Goal: Task Accomplishment & Management: Manage account settings

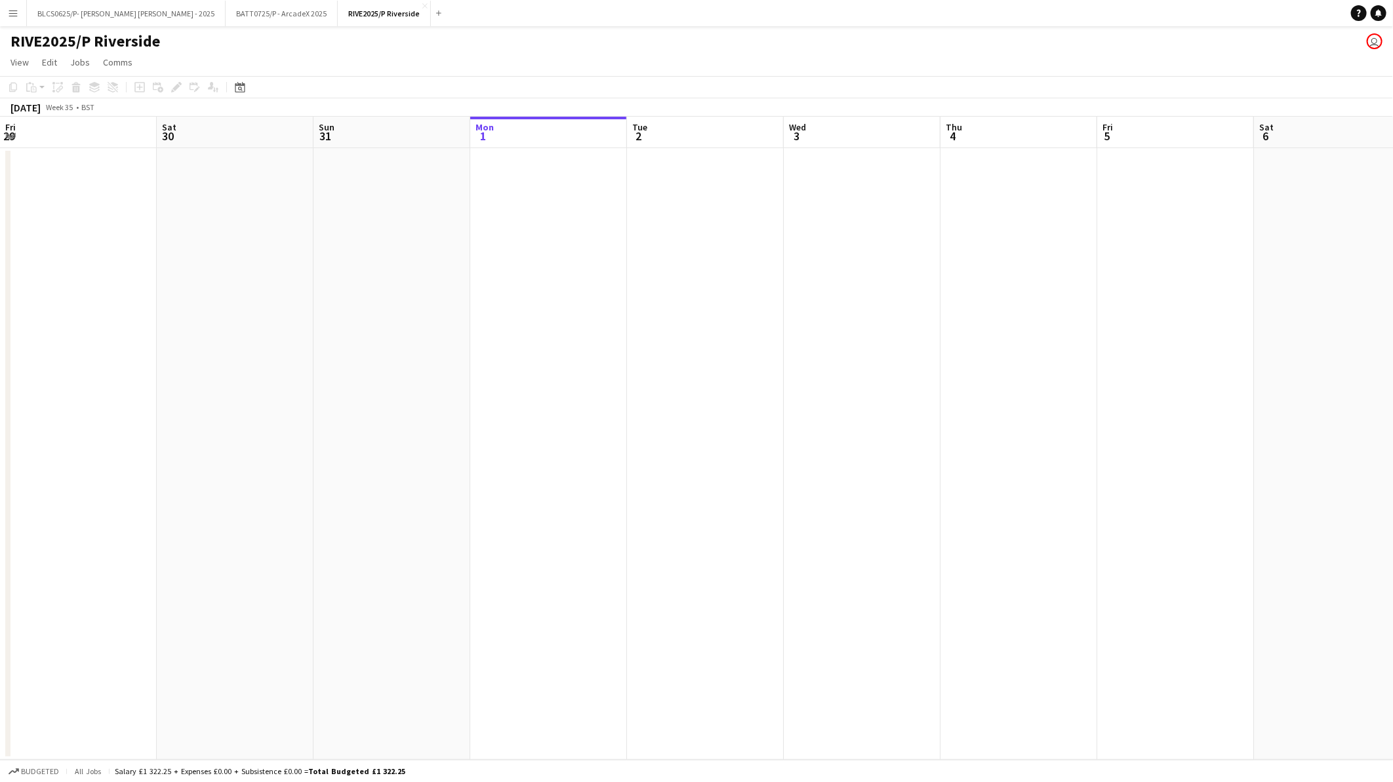
scroll to position [0, 313]
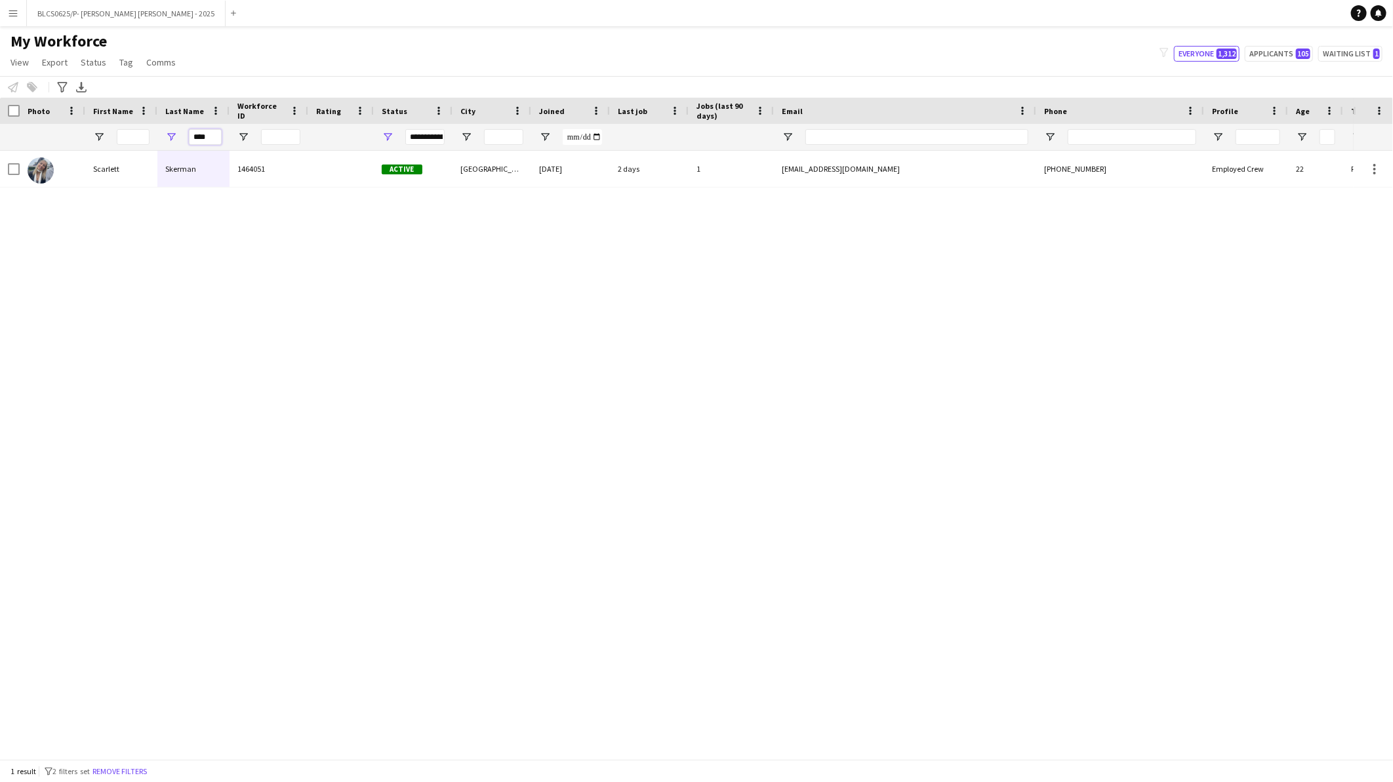
drag, startPoint x: 210, startPoint y: 139, endPoint x: 166, endPoint y: 138, distance: 43.9
click at [166, 138] on div "****" at bounding box center [193, 137] width 72 height 26
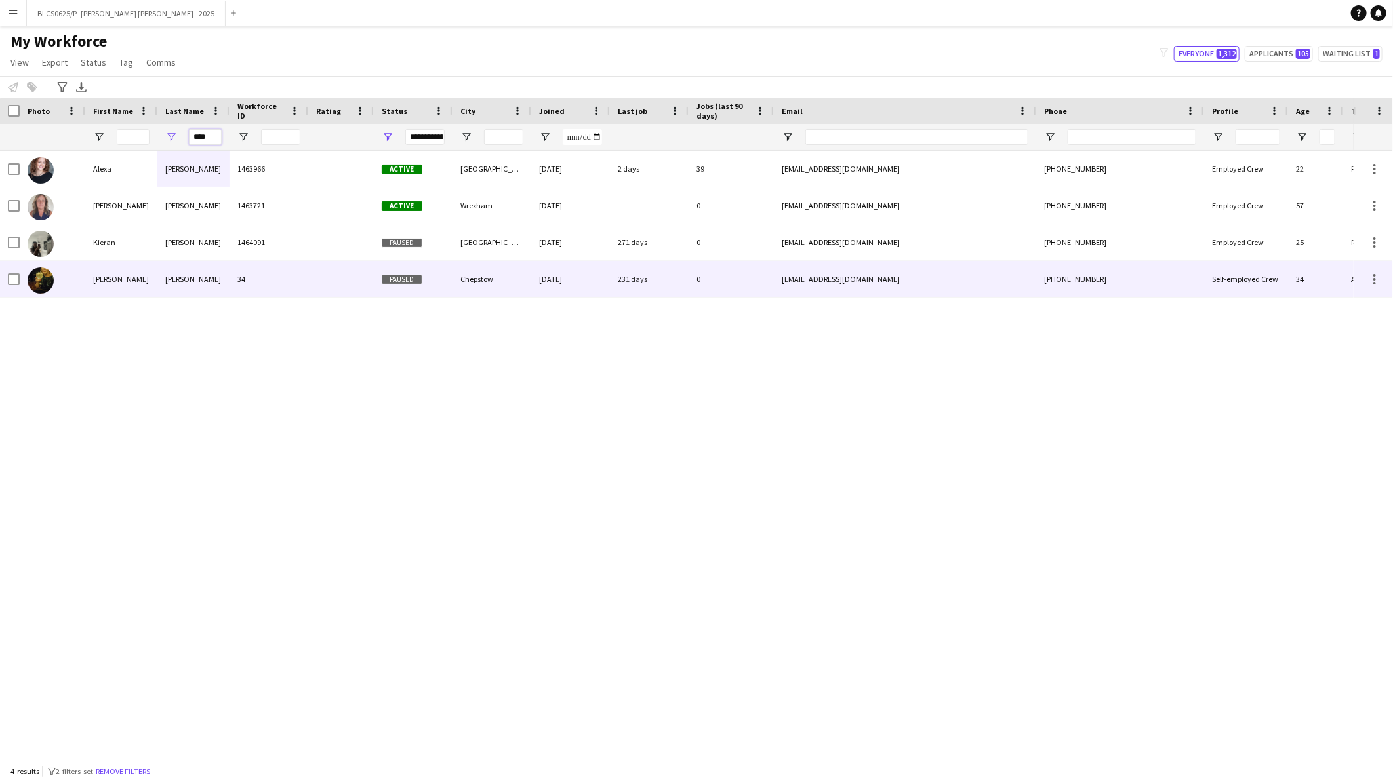
type input "****"
click at [180, 289] on div "[PERSON_NAME]" at bounding box center [193, 279] width 72 height 36
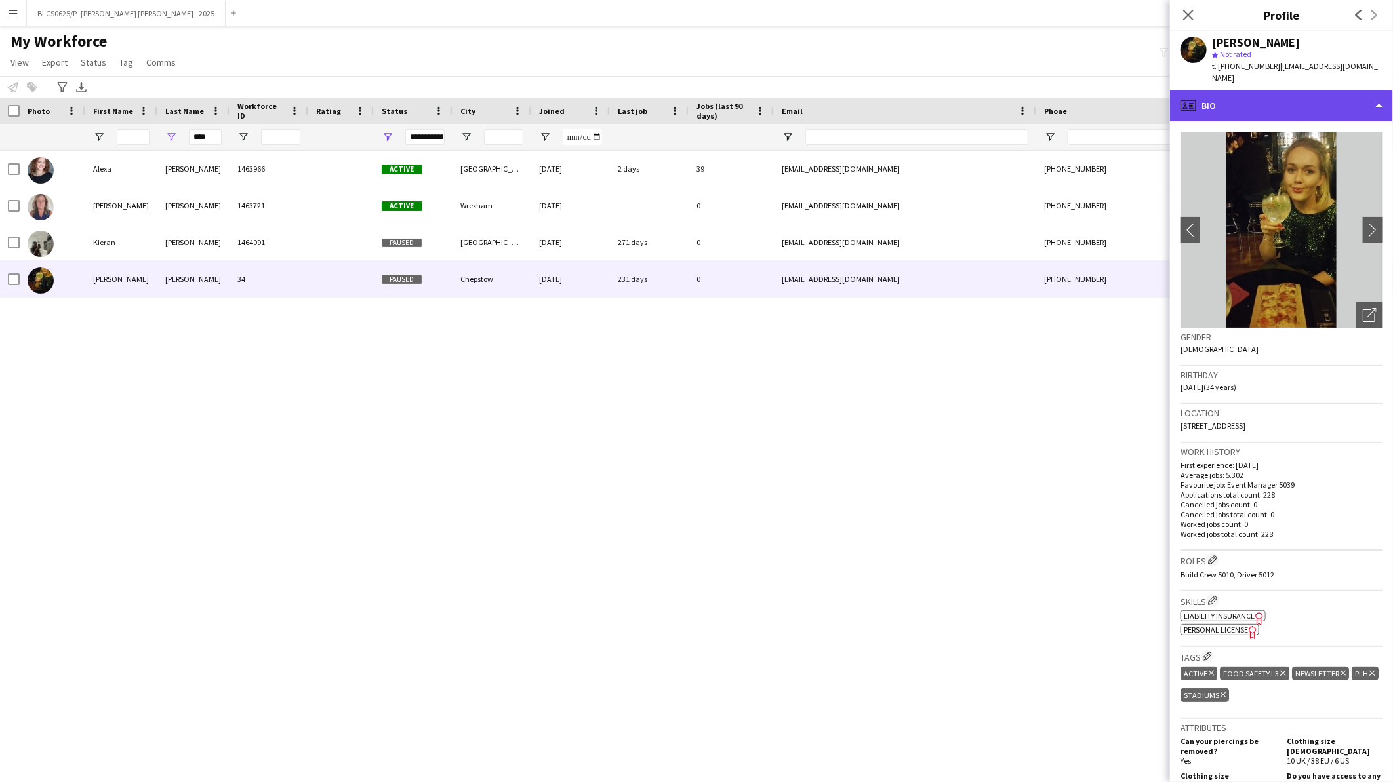
click at [1288, 96] on div "profile Bio" at bounding box center [1281, 105] width 223 height 31
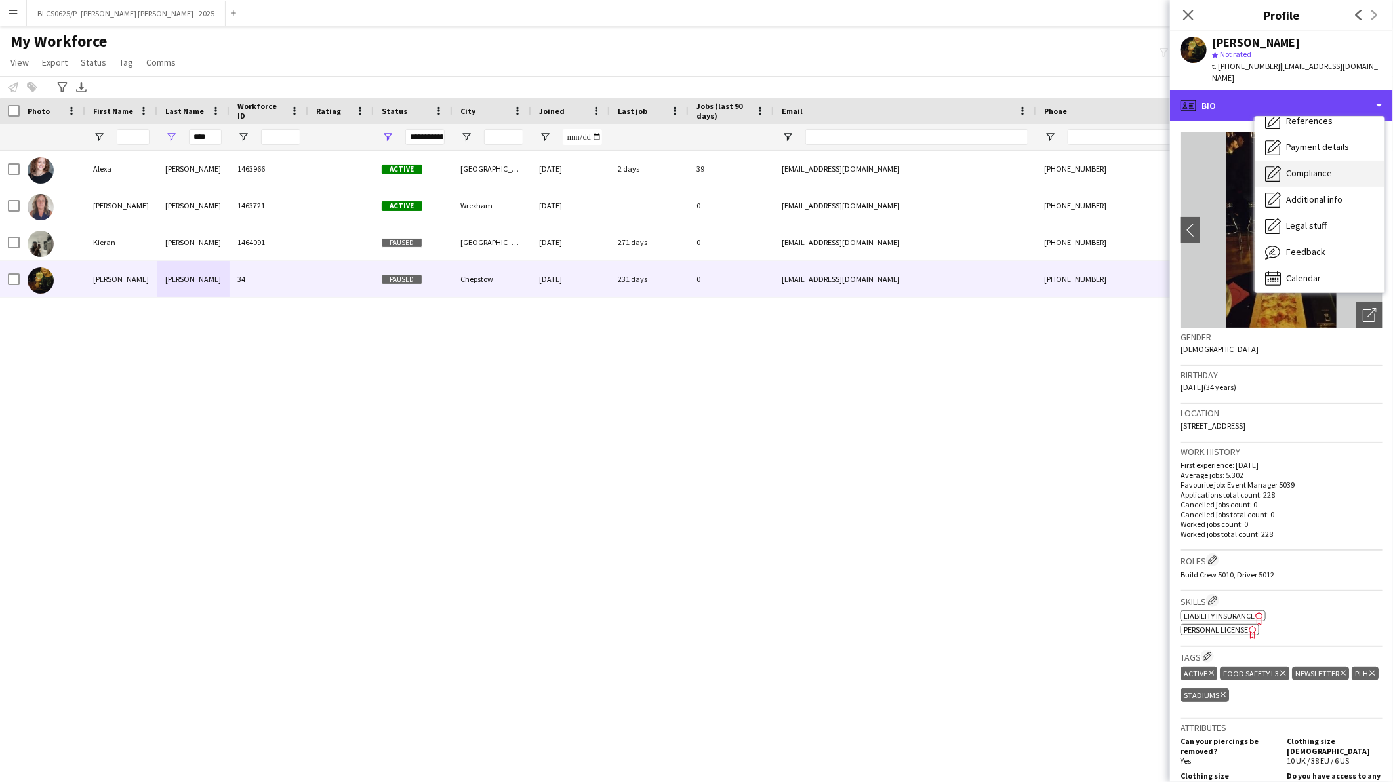
scroll to position [149, 0]
click at [1316, 163] on span "Compliance" at bounding box center [1309, 169] width 46 height 12
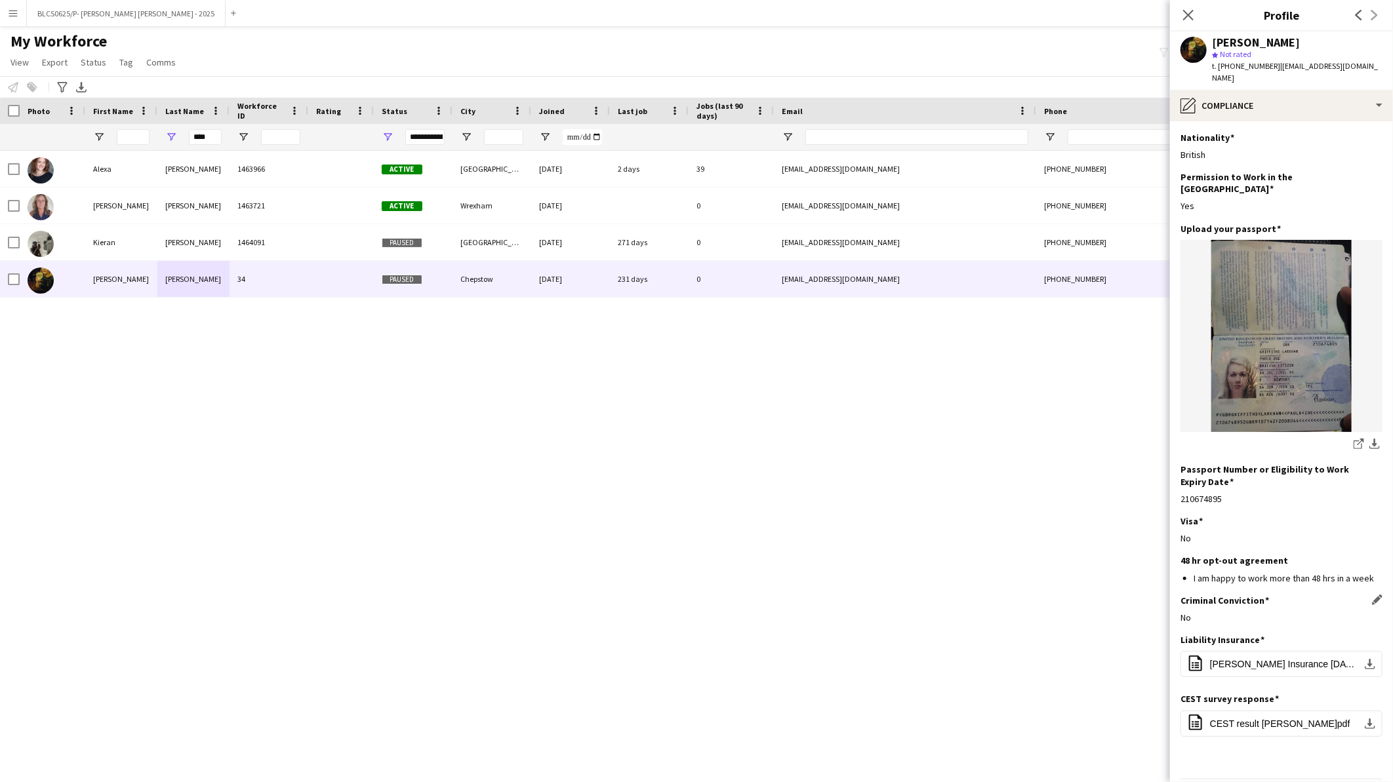
scroll to position [18, 0]
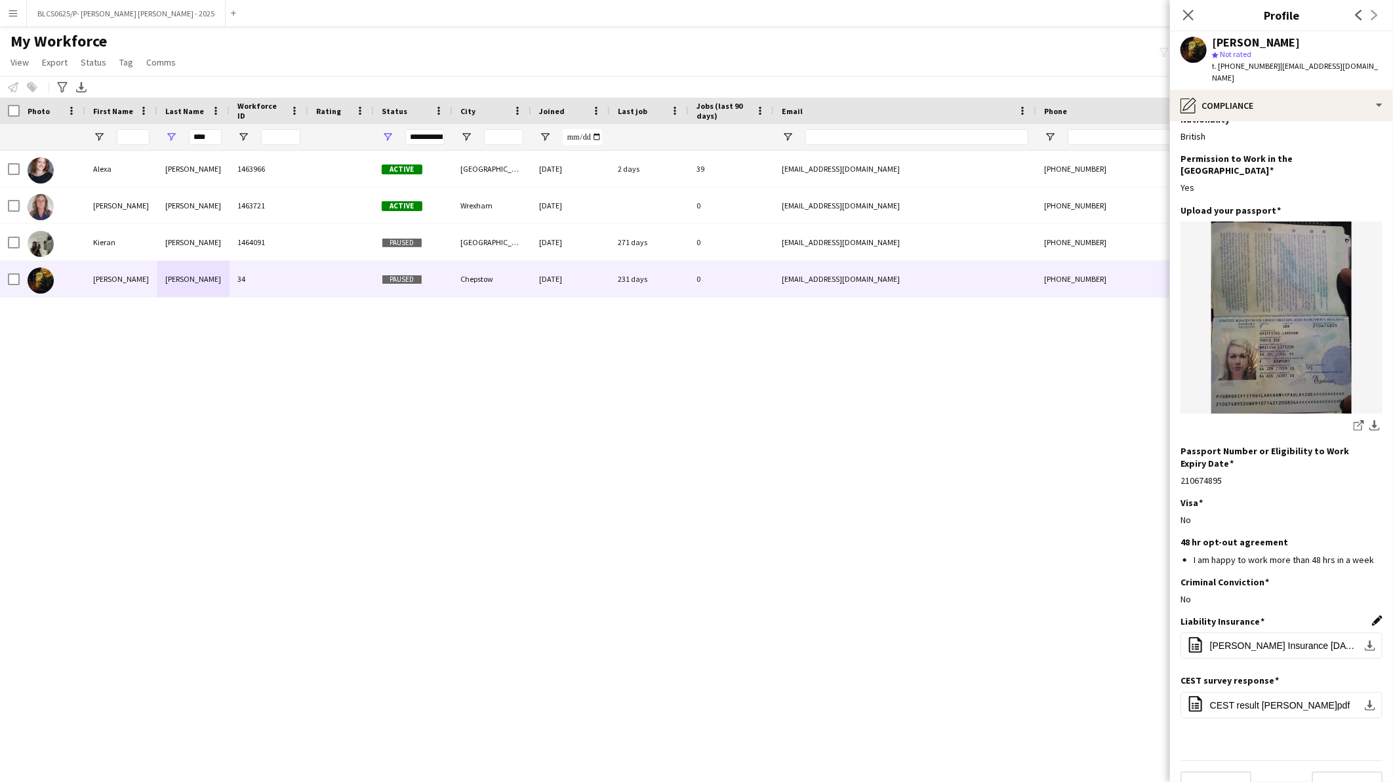
click at [1372, 616] on app-icon "Edit this field" at bounding box center [1377, 621] width 10 height 10
click at [1344, 664] on button "Upload new file" at bounding box center [1342, 674] width 82 height 21
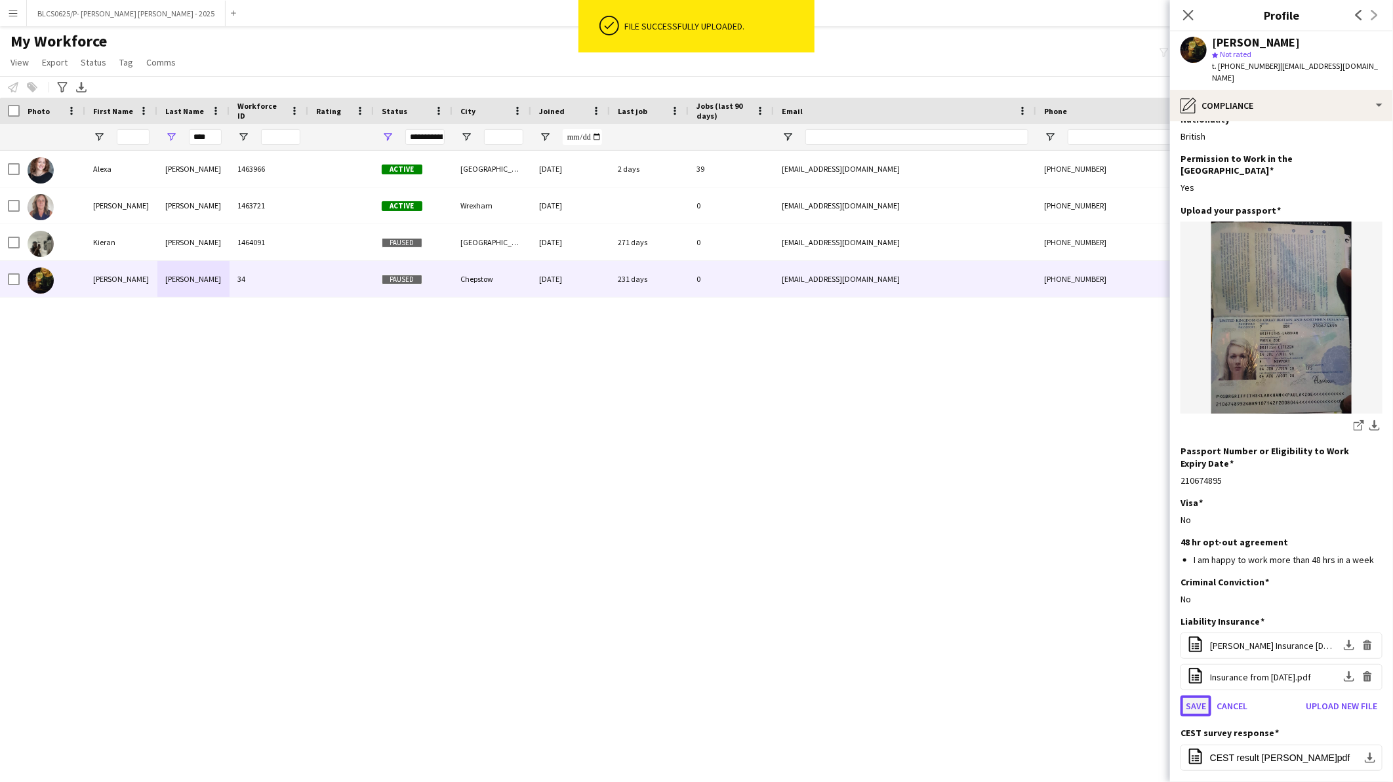
click at [1191, 696] on button "Save" at bounding box center [1196, 706] width 31 height 21
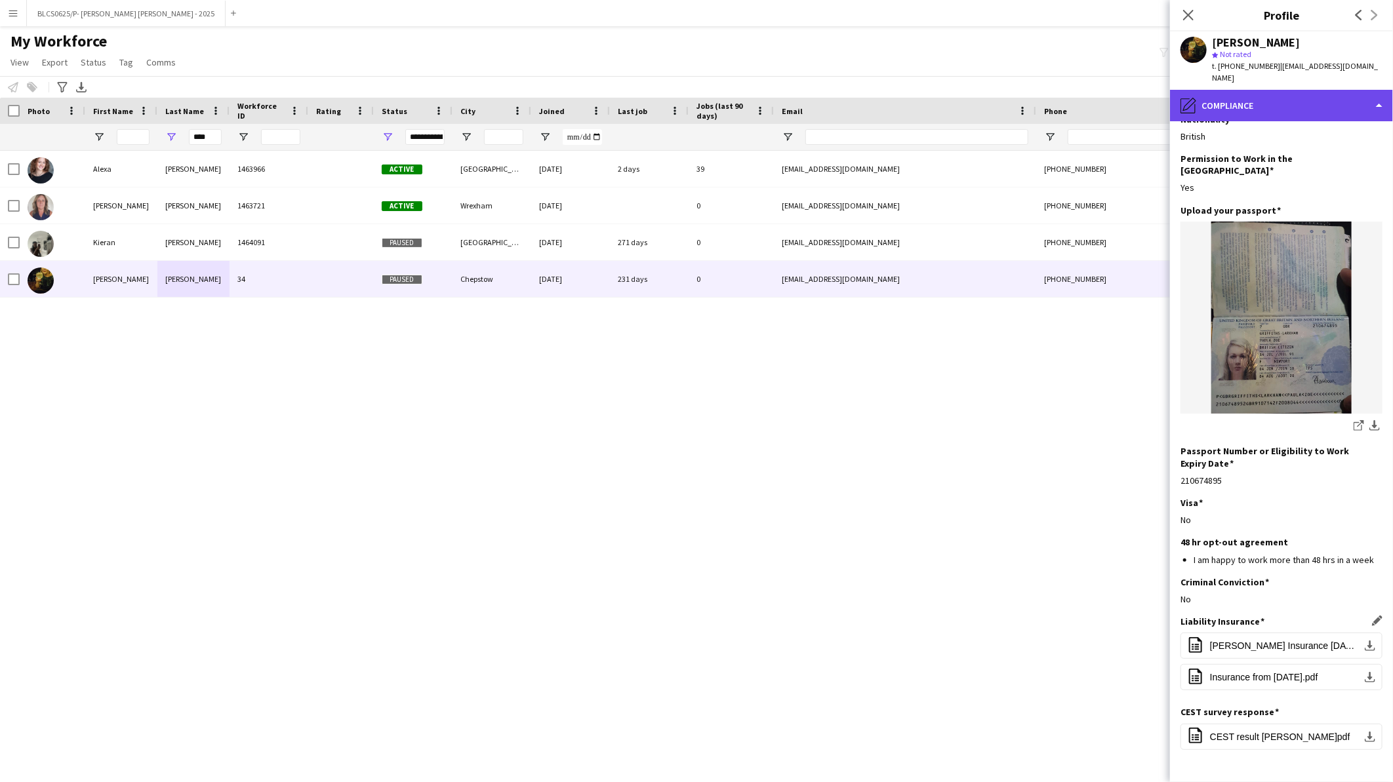
click at [1241, 90] on div "pencil4 Compliance" at bounding box center [1281, 105] width 223 height 31
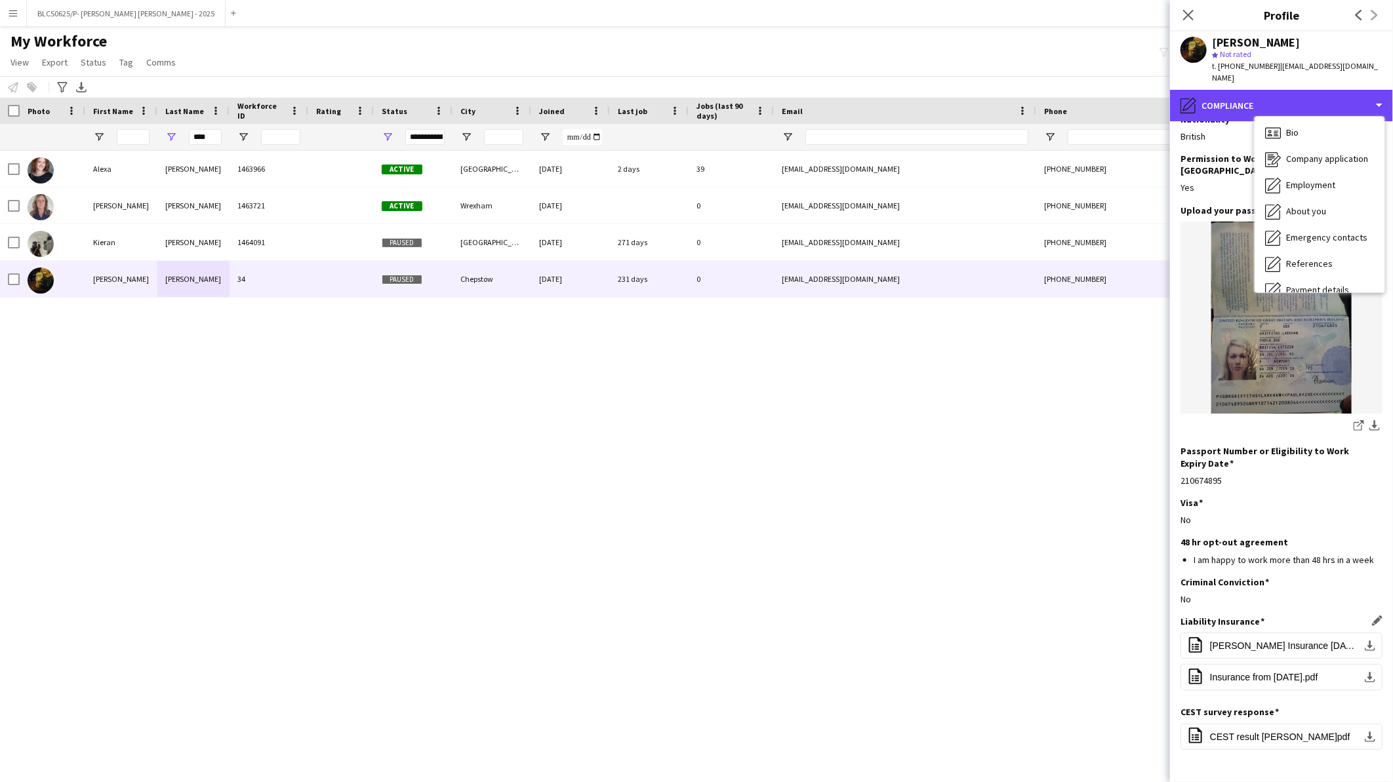
scroll to position [0, 0]
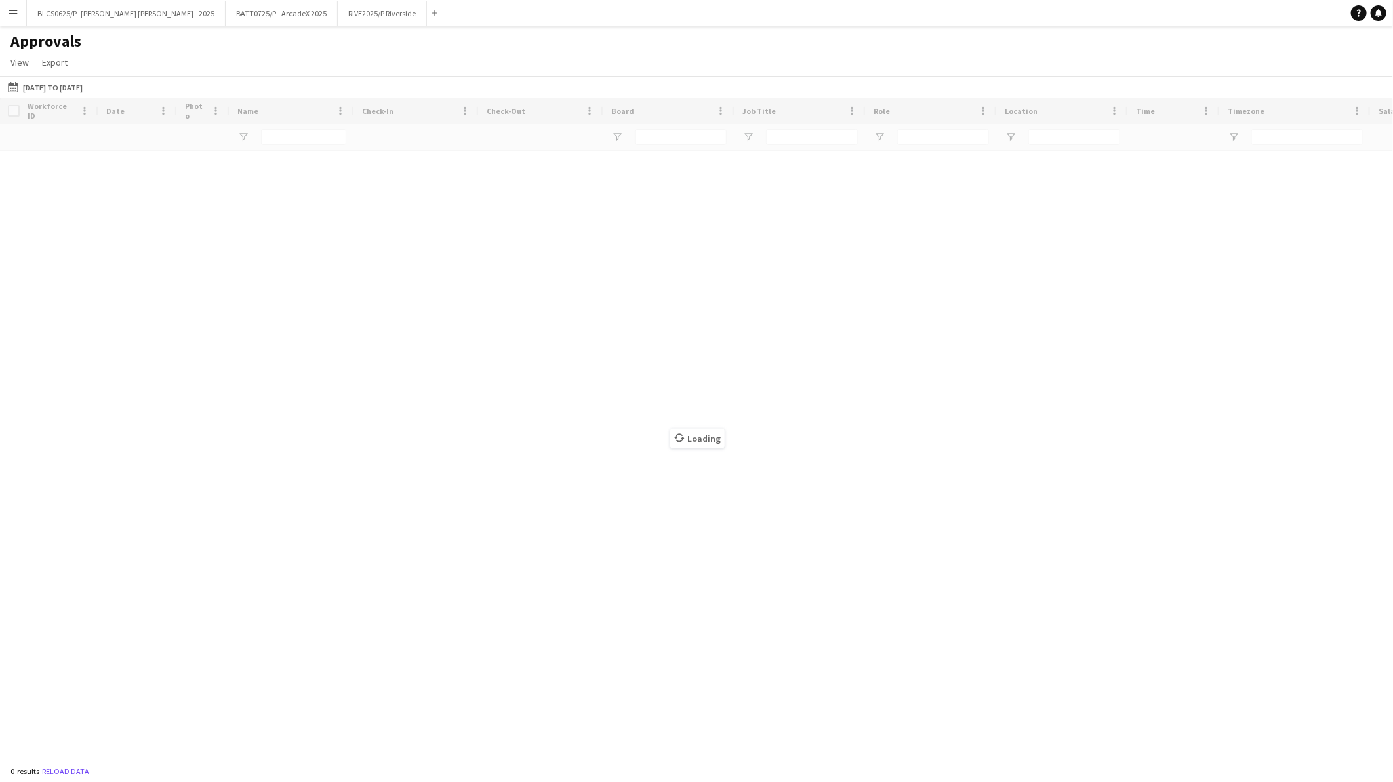
click at [9, 9] on app-icon "Menu" at bounding box center [13, 13] width 10 height 10
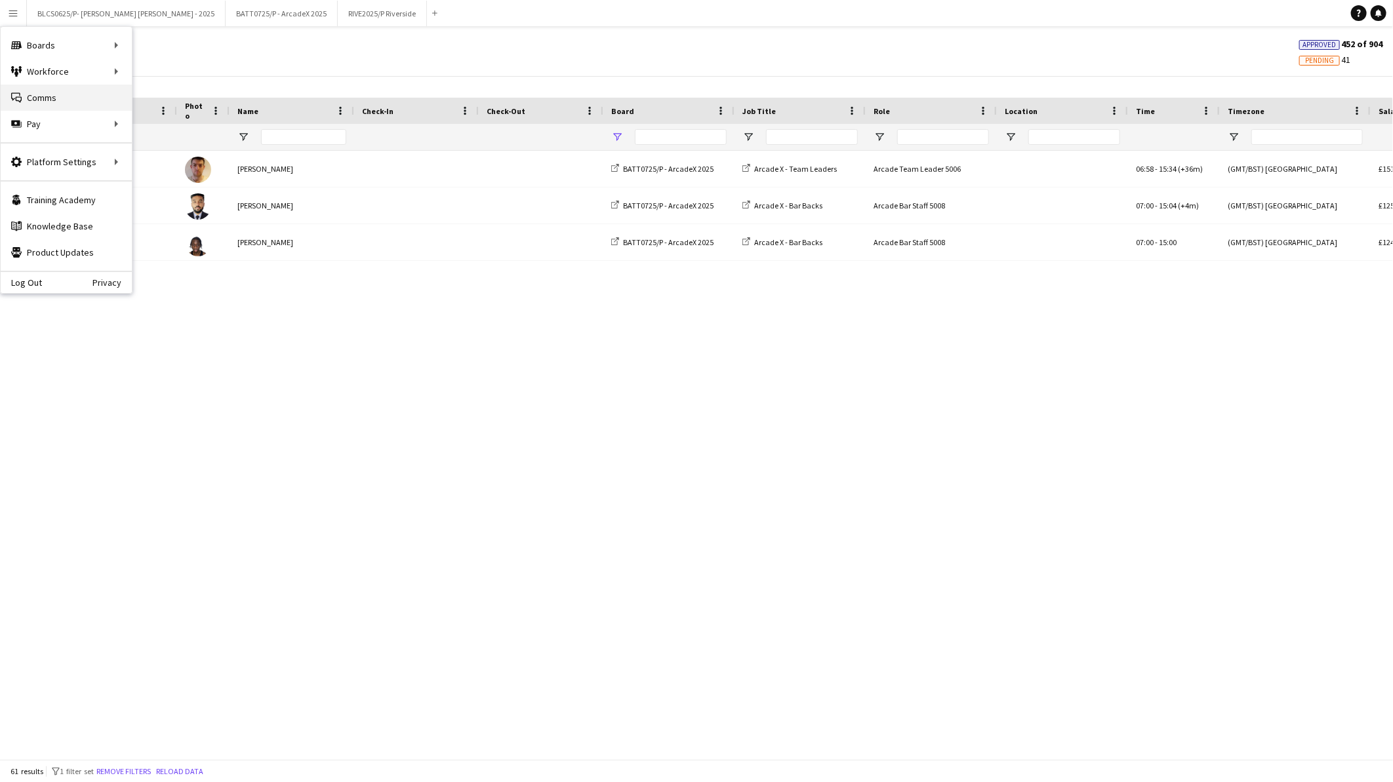
type input "******"
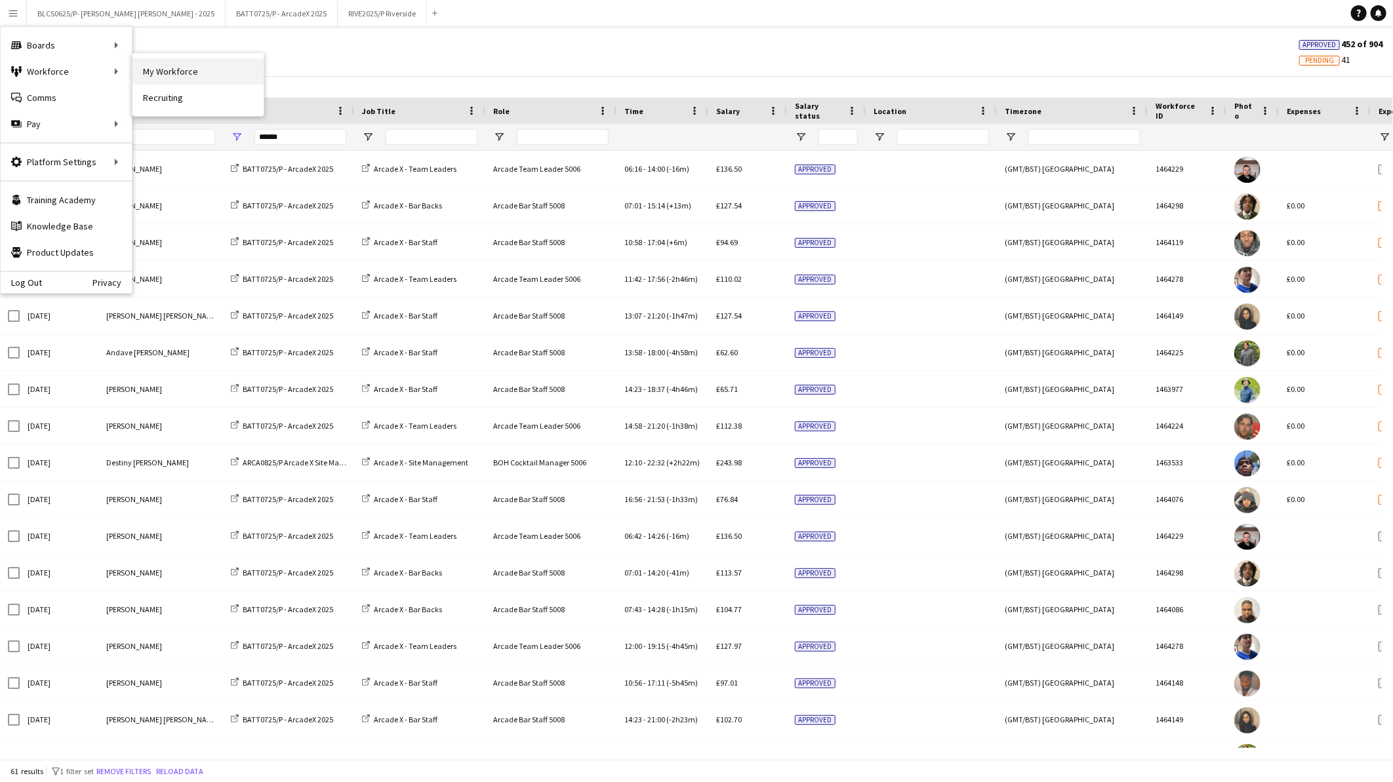
click at [171, 72] on link "My Workforce" at bounding box center [197, 71] width 131 height 26
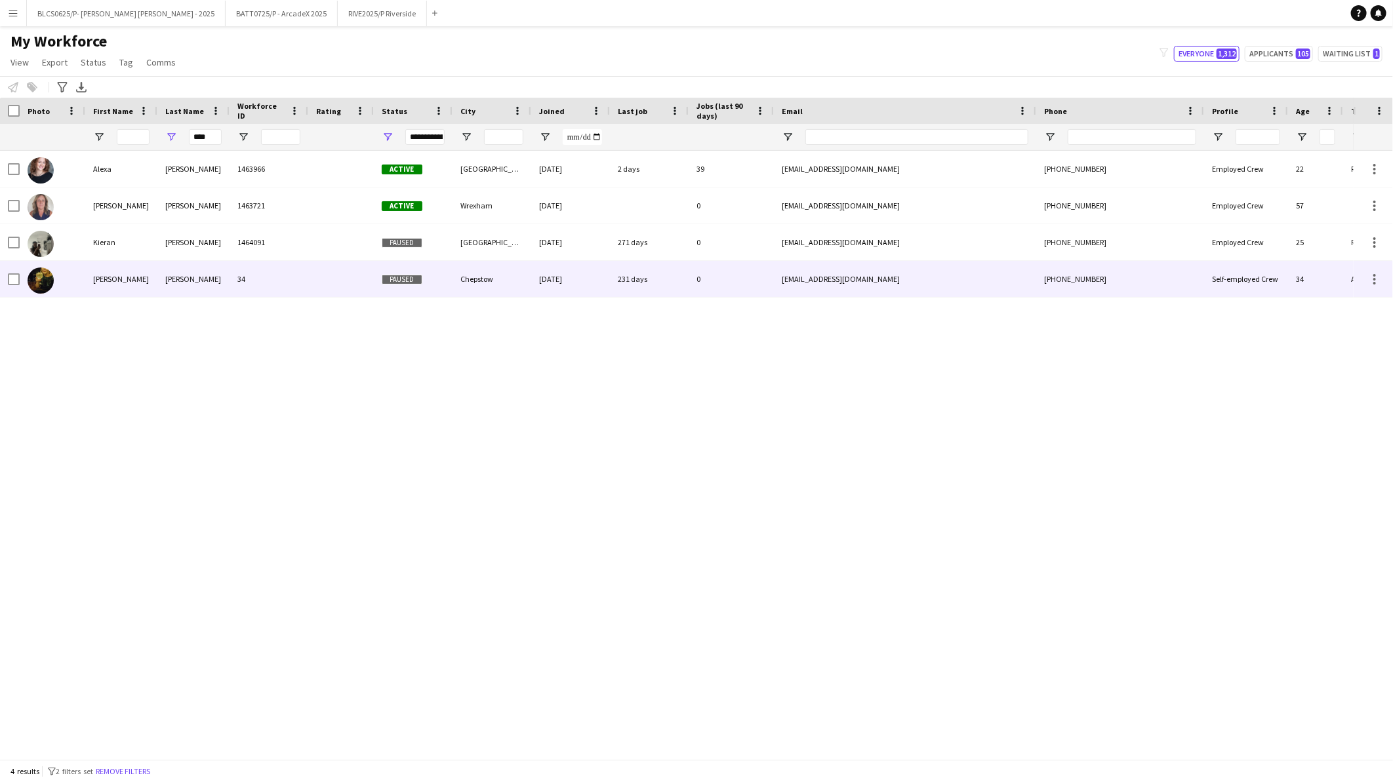
click at [195, 266] on div "[PERSON_NAME]" at bounding box center [193, 279] width 72 height 36
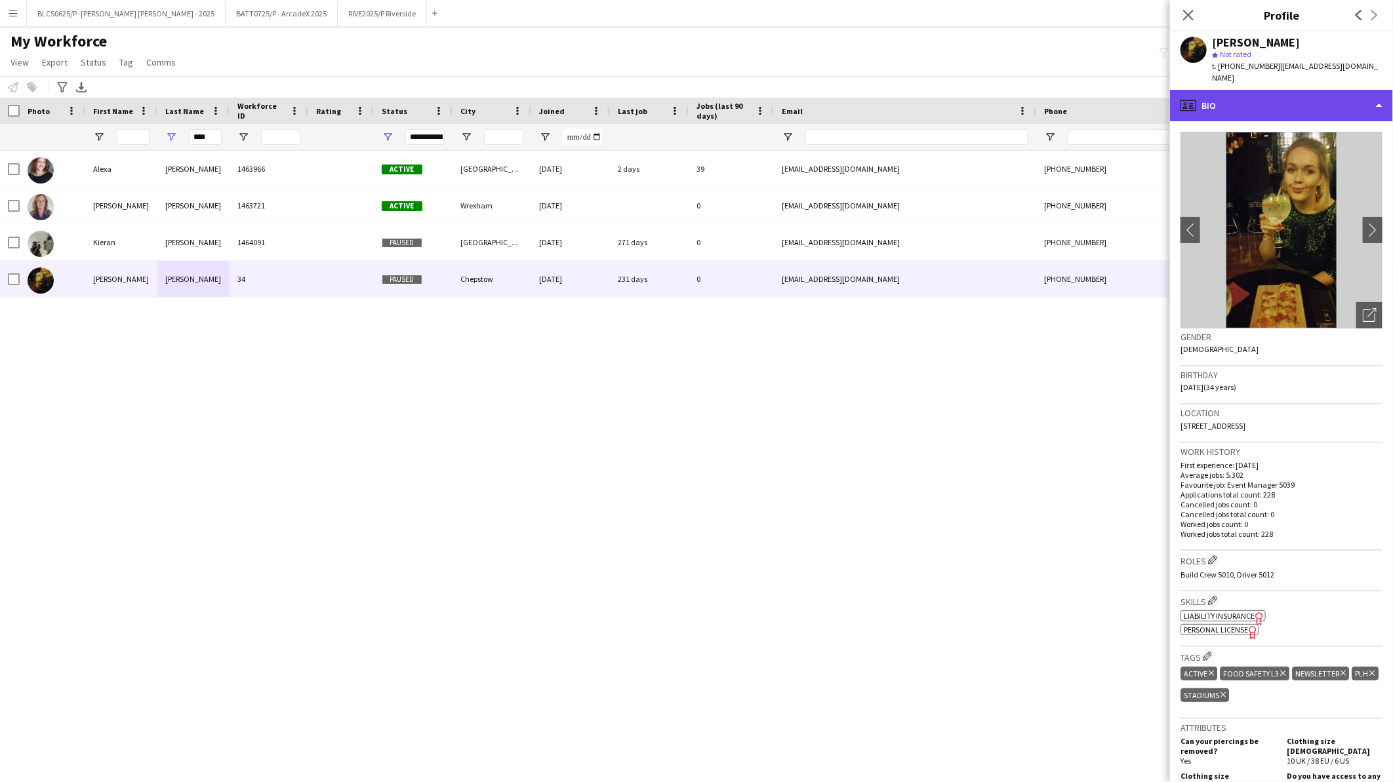
click at [1258, 100] on div "profile Bio" at bounding box center [1281, 105] width 223 height 31
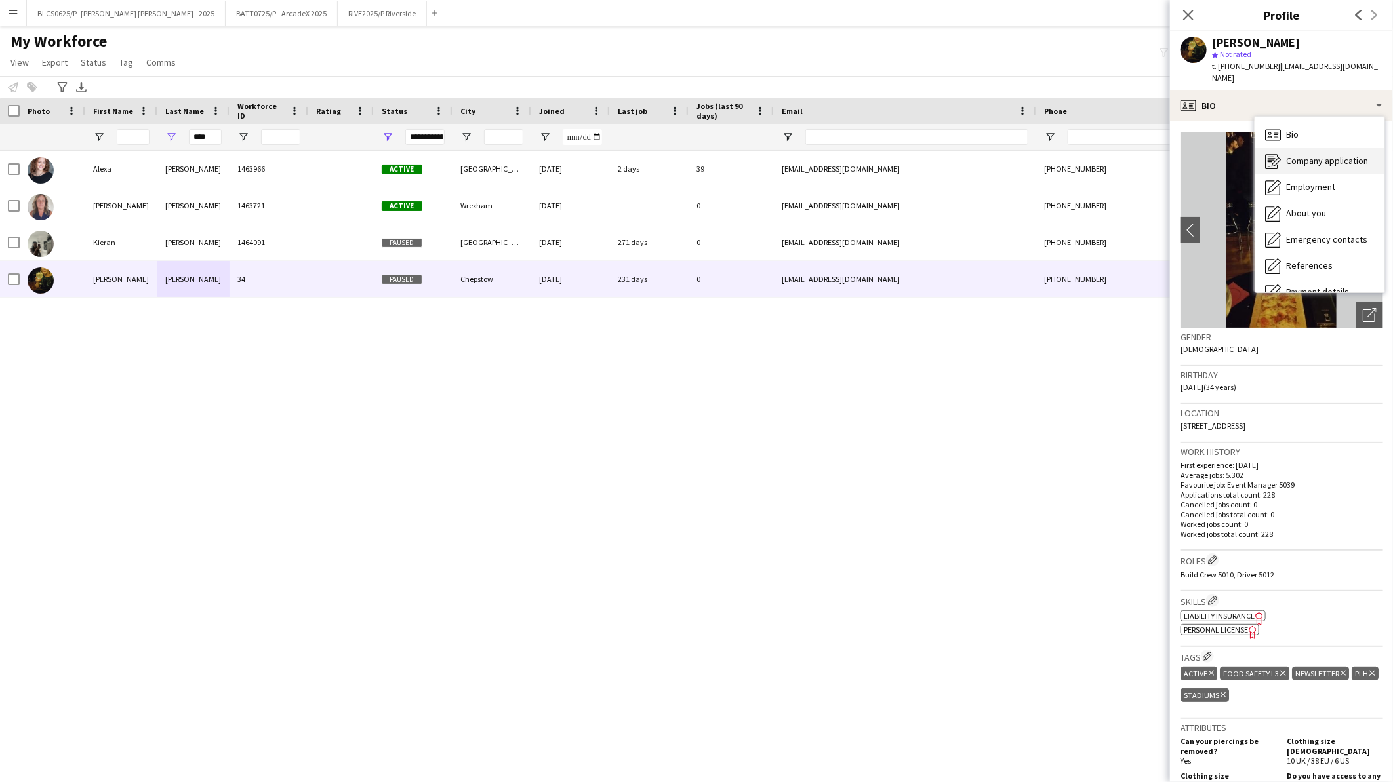
click at [1309, 155] on span "Company application" at bounding box center [1327, 161] width 82 height 12
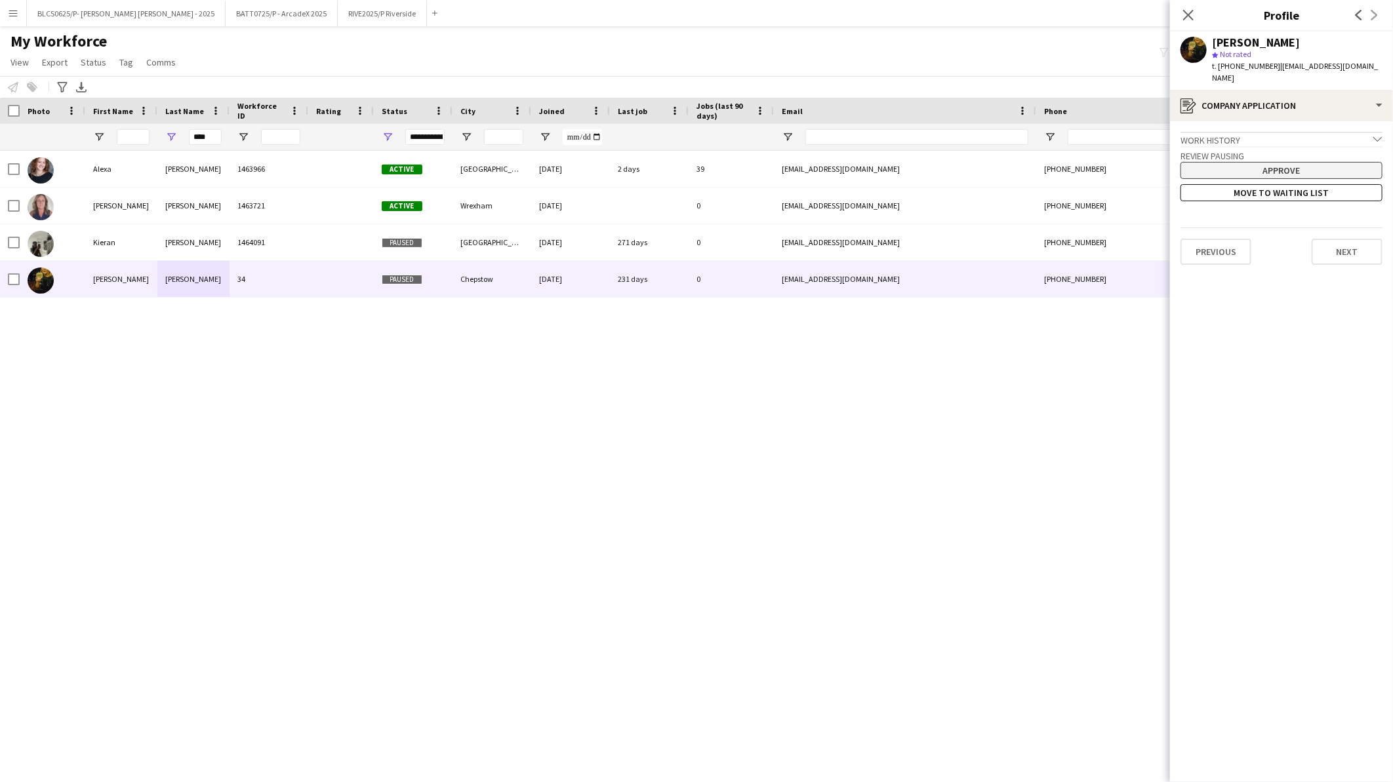
click at [1305, 162] on button "Approve" at bounding box center [1282, 170] width 202 height 17
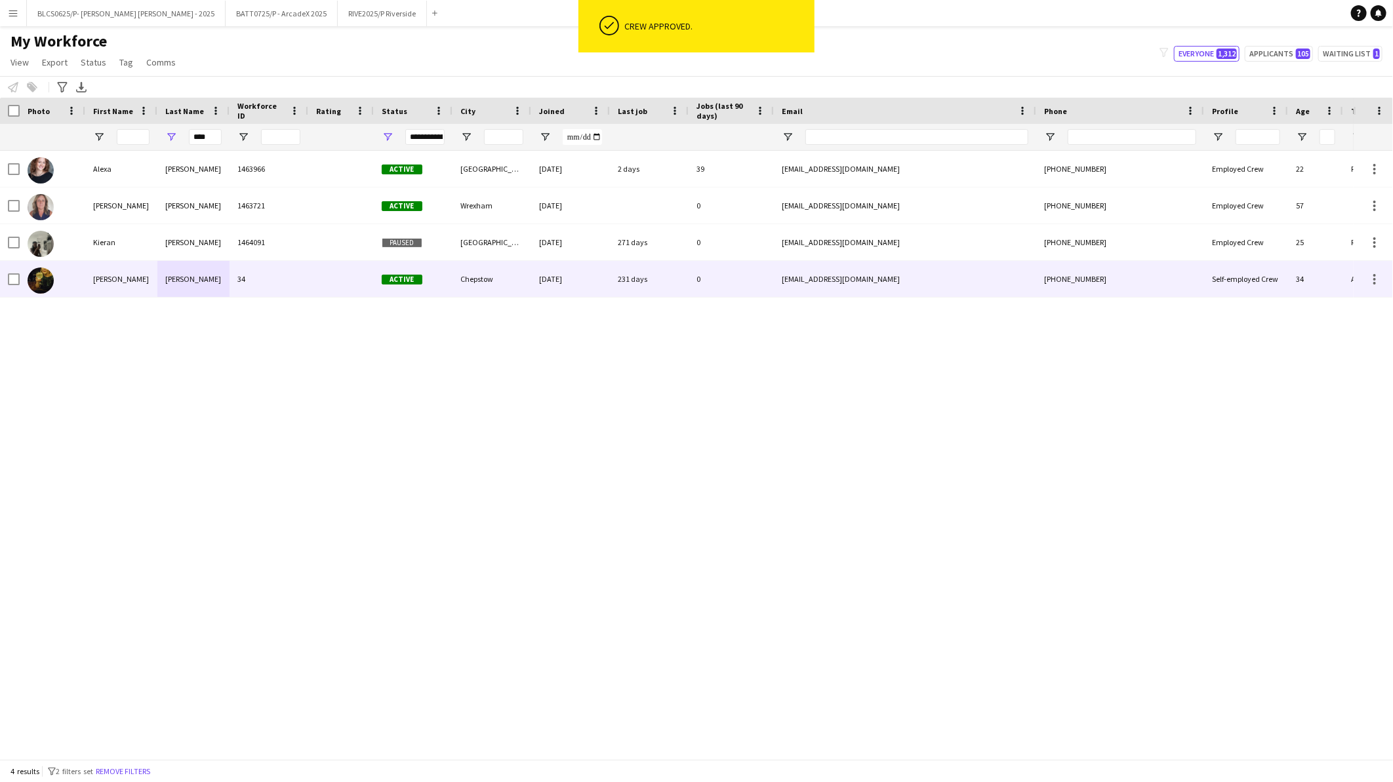
click at [269, 276] on div "34" at bounding box center [269, 279] width 79 height 36
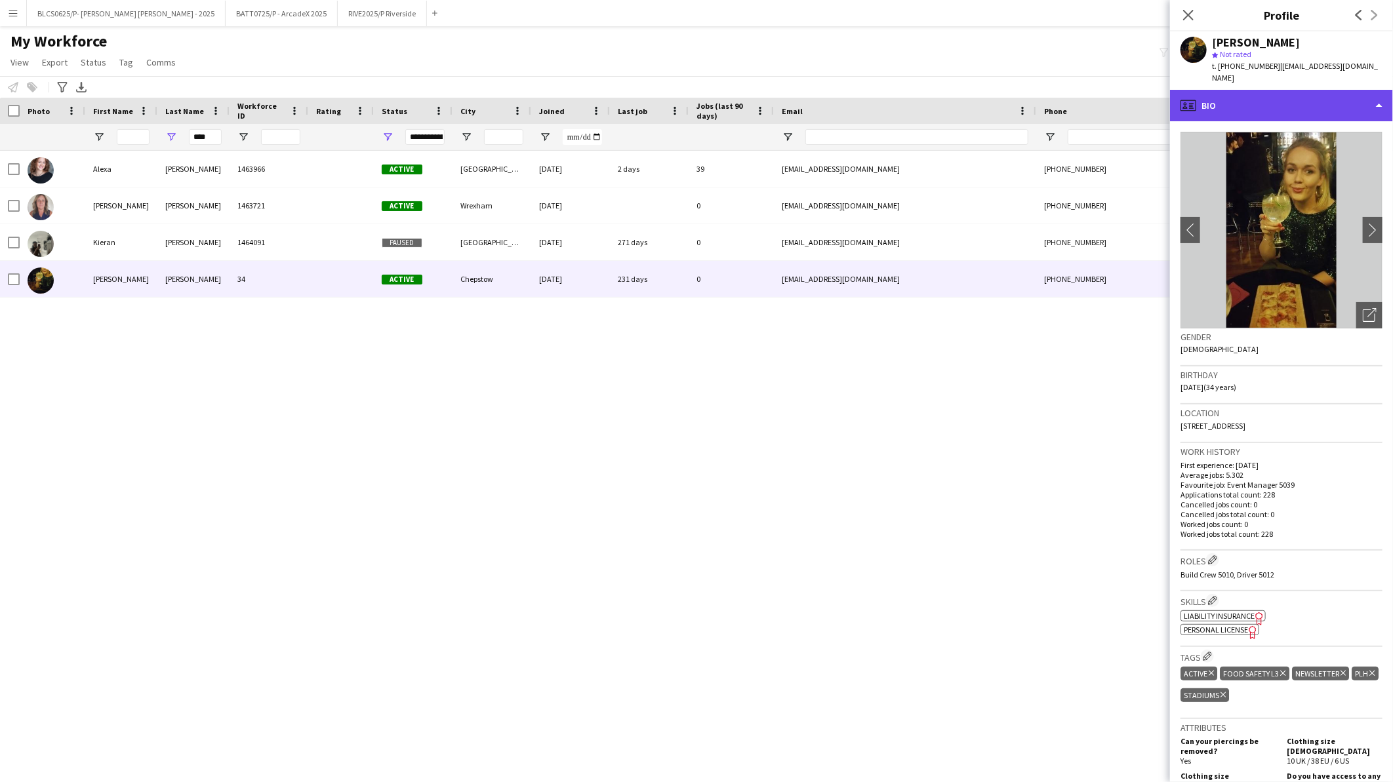
click at [1264, 101] on div "profile Bio" at bounding box center [1281, 105] width 223 height 31
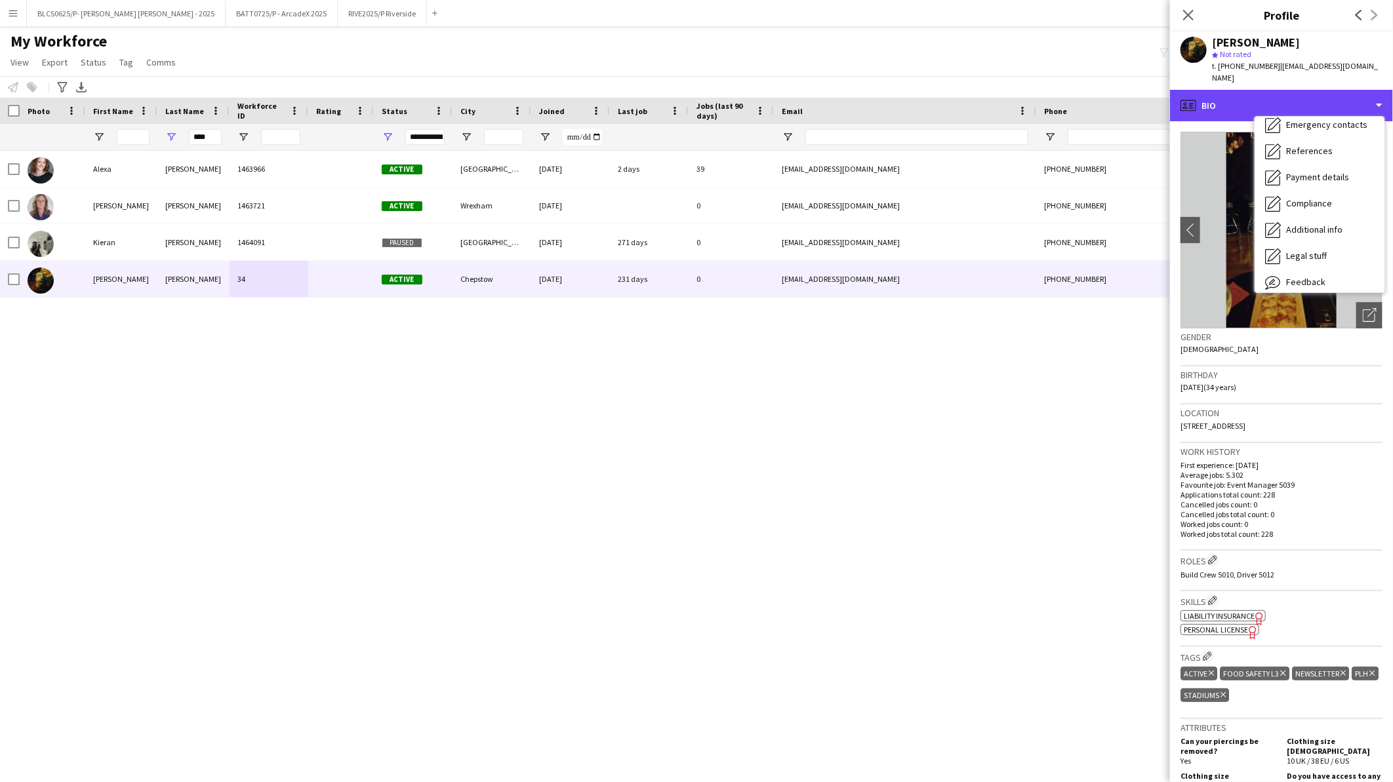
scroll to position [149, 0]
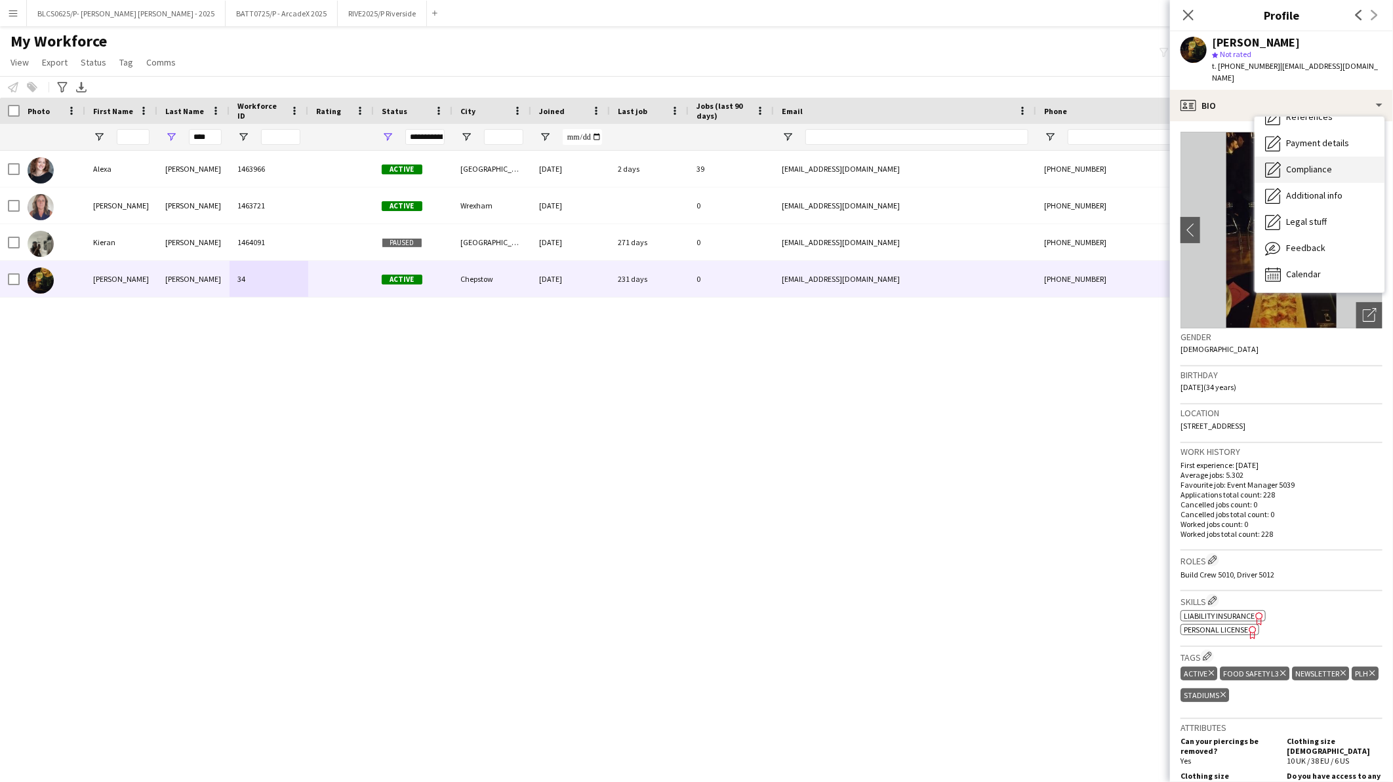
click at [1307, 163] on span "Compliance" at bounding box center [1309, 169] width 46 height 12
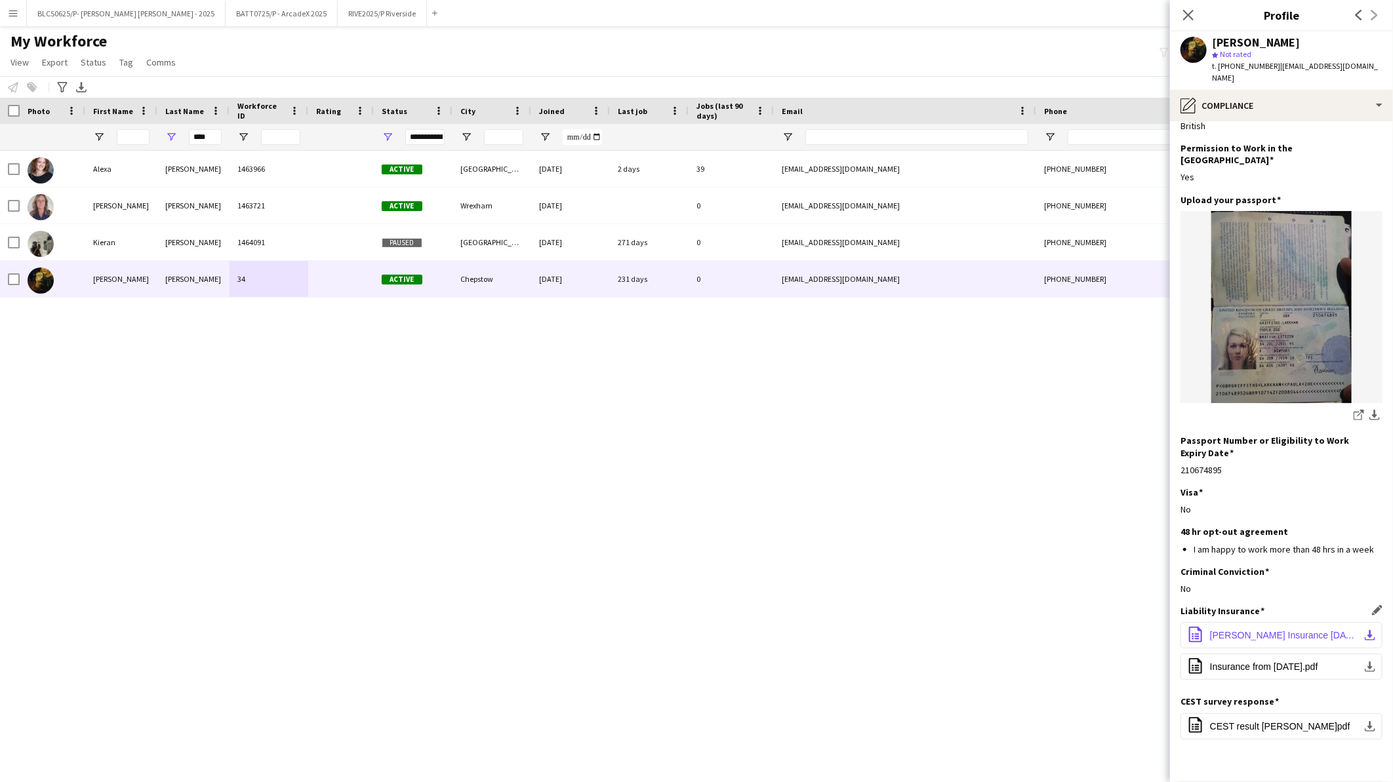
scroll to position [50, 0]
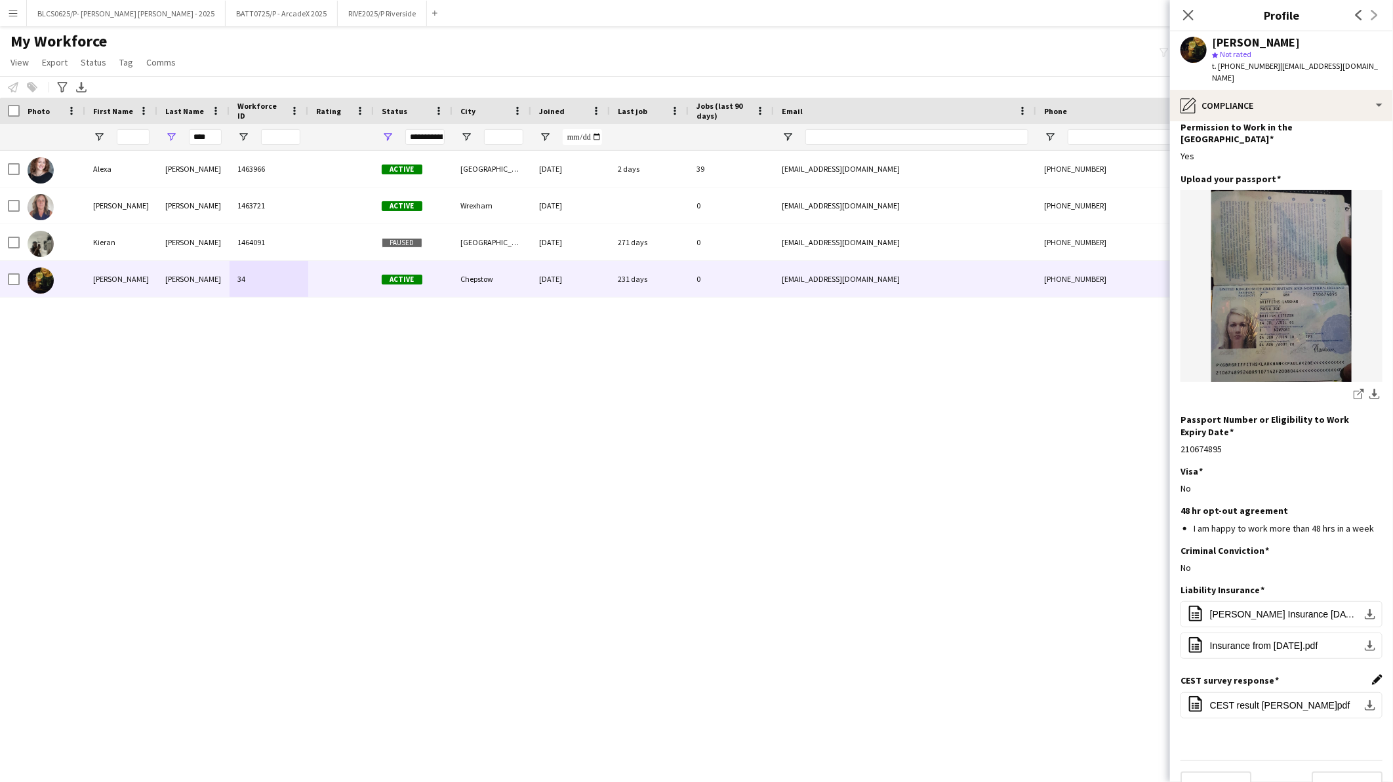
click at [1372, 675] on app-icon "Edit this field" at bounding box center [1377, 680] width 10 height 10
click at [1319, 724] on button "Upload new file" at bounding box center [1342, 734] width 82 height 21
click at [1192, 756] on button "Save" at bounding box center [1196, 766] width 31 height 21
